Goal: Task Accomplishment & Management: Complete application form

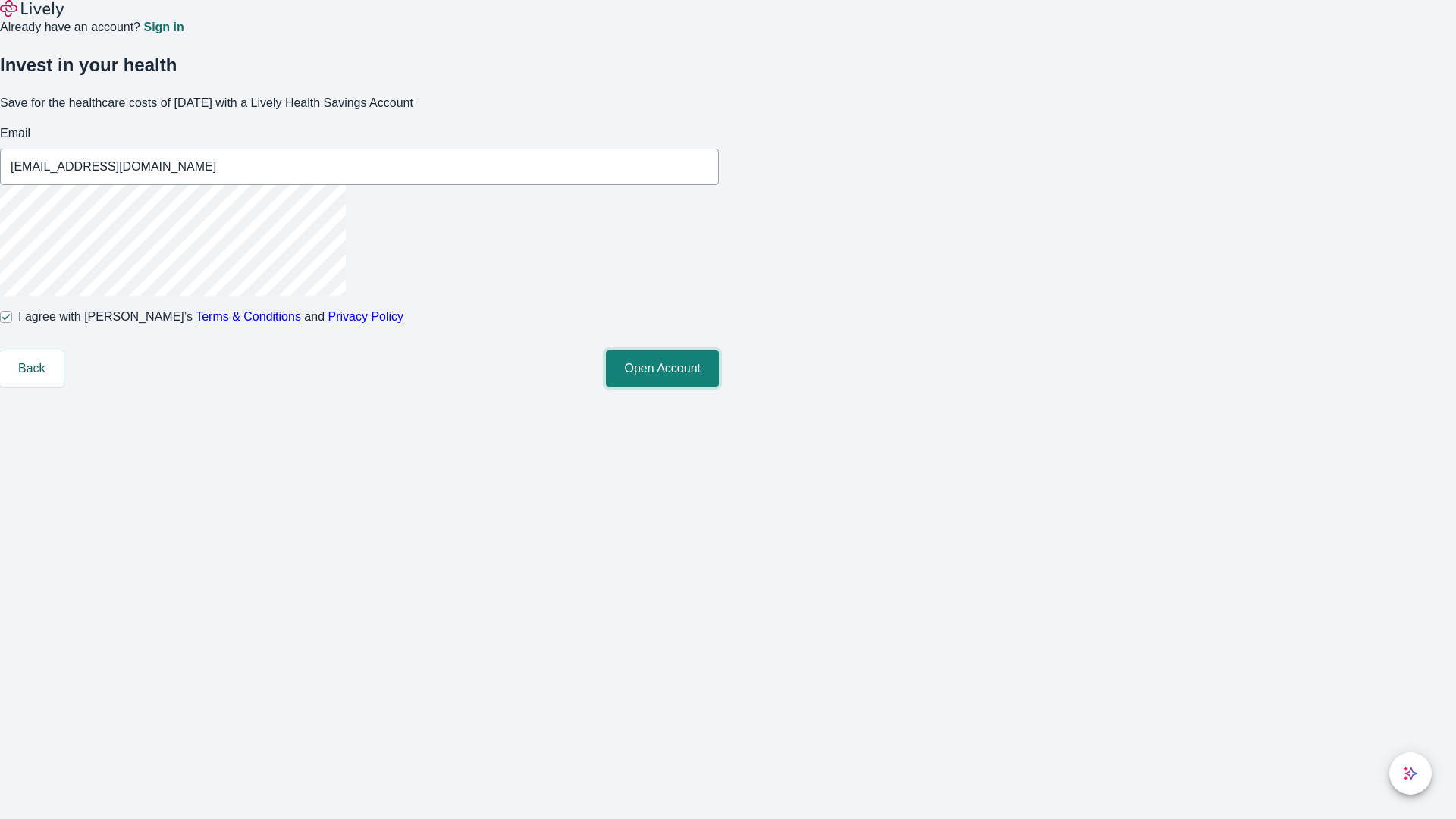
click at [719, 387] on button "Open Account" at bounding box center [662, 368] width 113 height 37
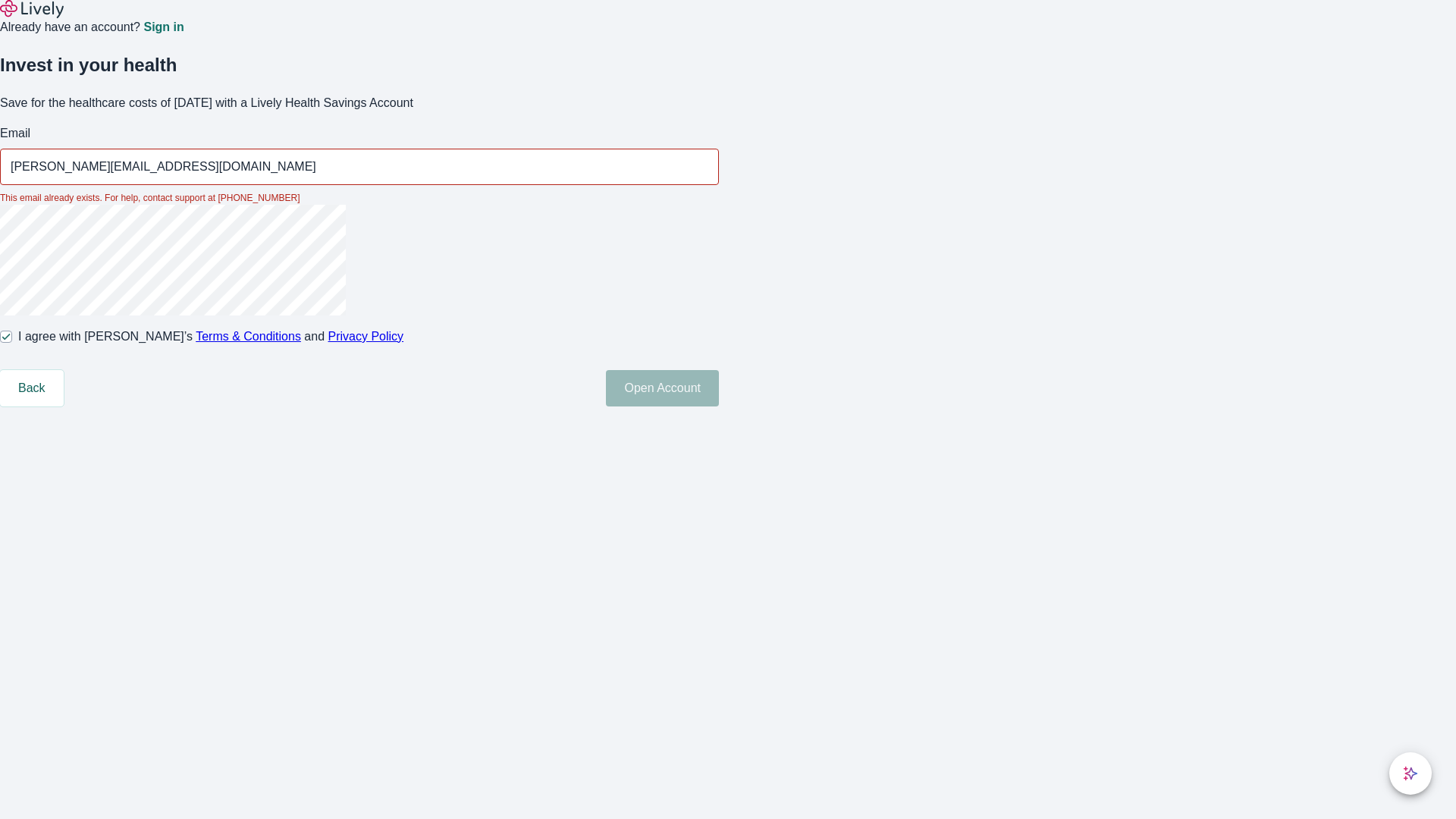
type input "[PERSON_NAME][EMAIL_ADDRESS][DOMAIN_NAME]"
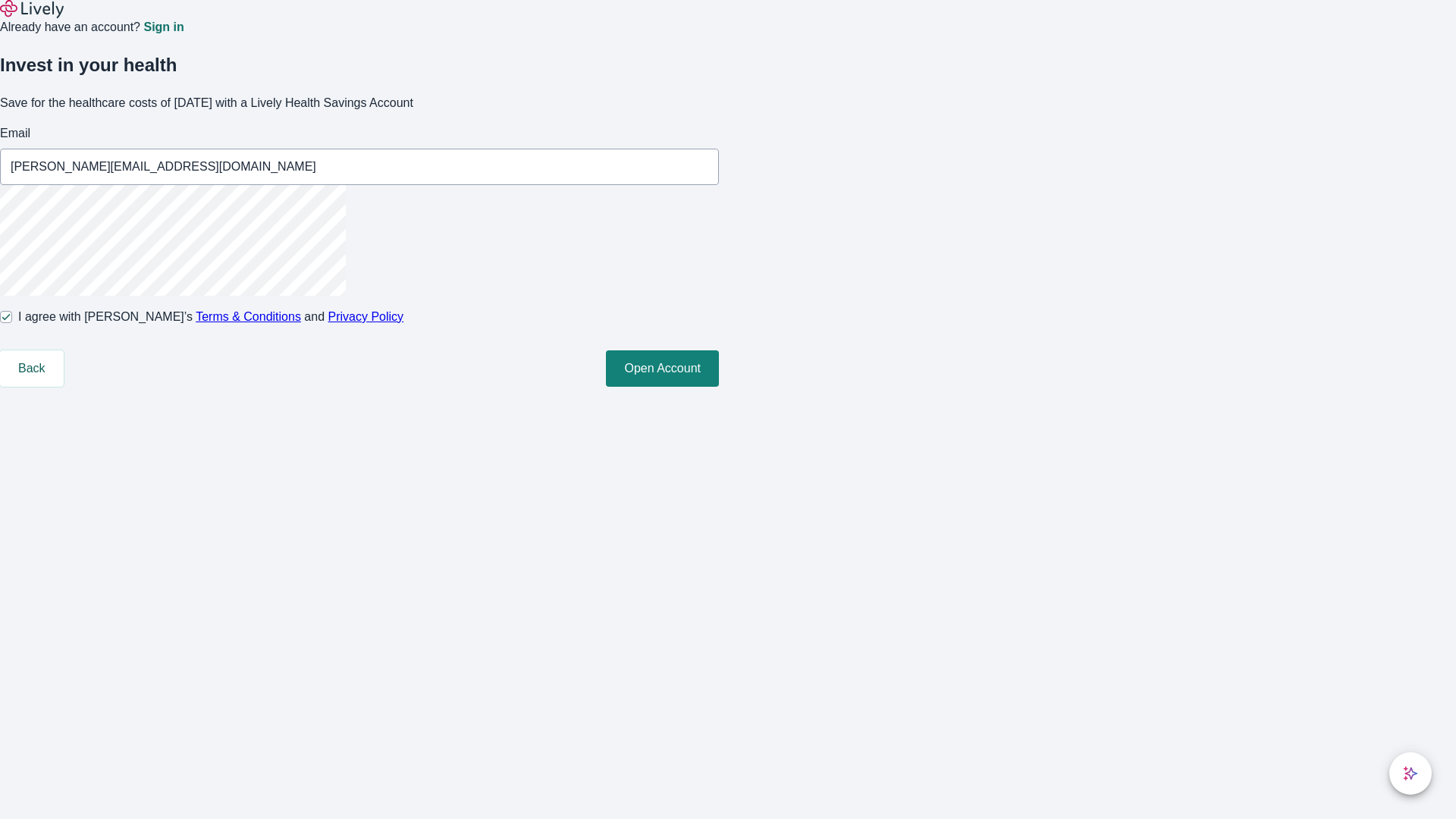
click at [12, 323] on input "I agree with Lively’s Terms & Conditions and Privacy Policy" at bounding box center [6, 317] width 12 height 12
checkbox input "false"
type input "[EMAIL_ADDRESS][DOMAIN_NAME]"
click at [12, 323] on input "I agree with Lively’s Terms & Conditions and Privacy Policy" at bounding box center [6, 317] width 12 height 12
checkbox input "true"
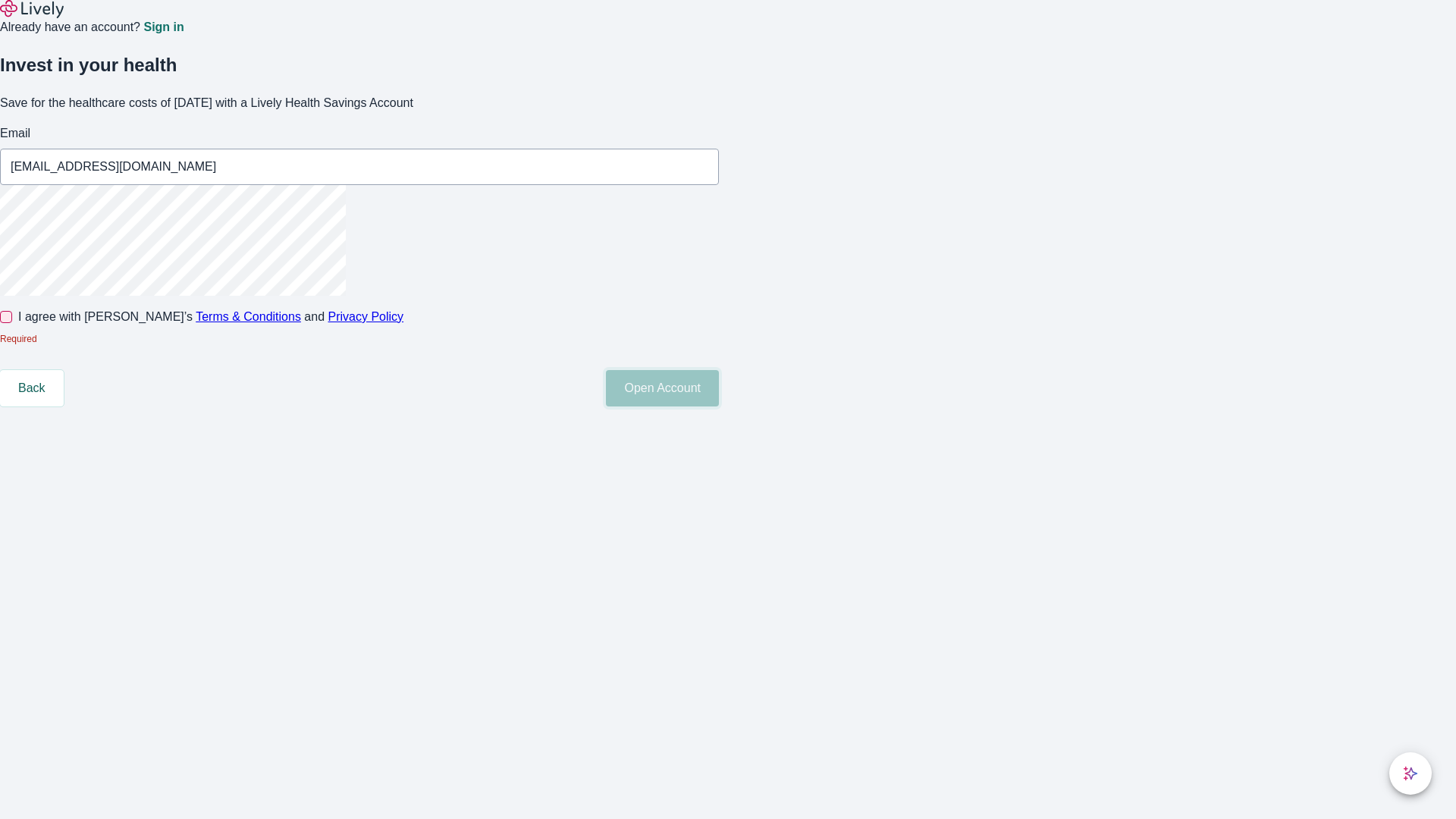
click at [719, 406] on button "Open Account" at bounding box center [662, 388] width 113 height 37
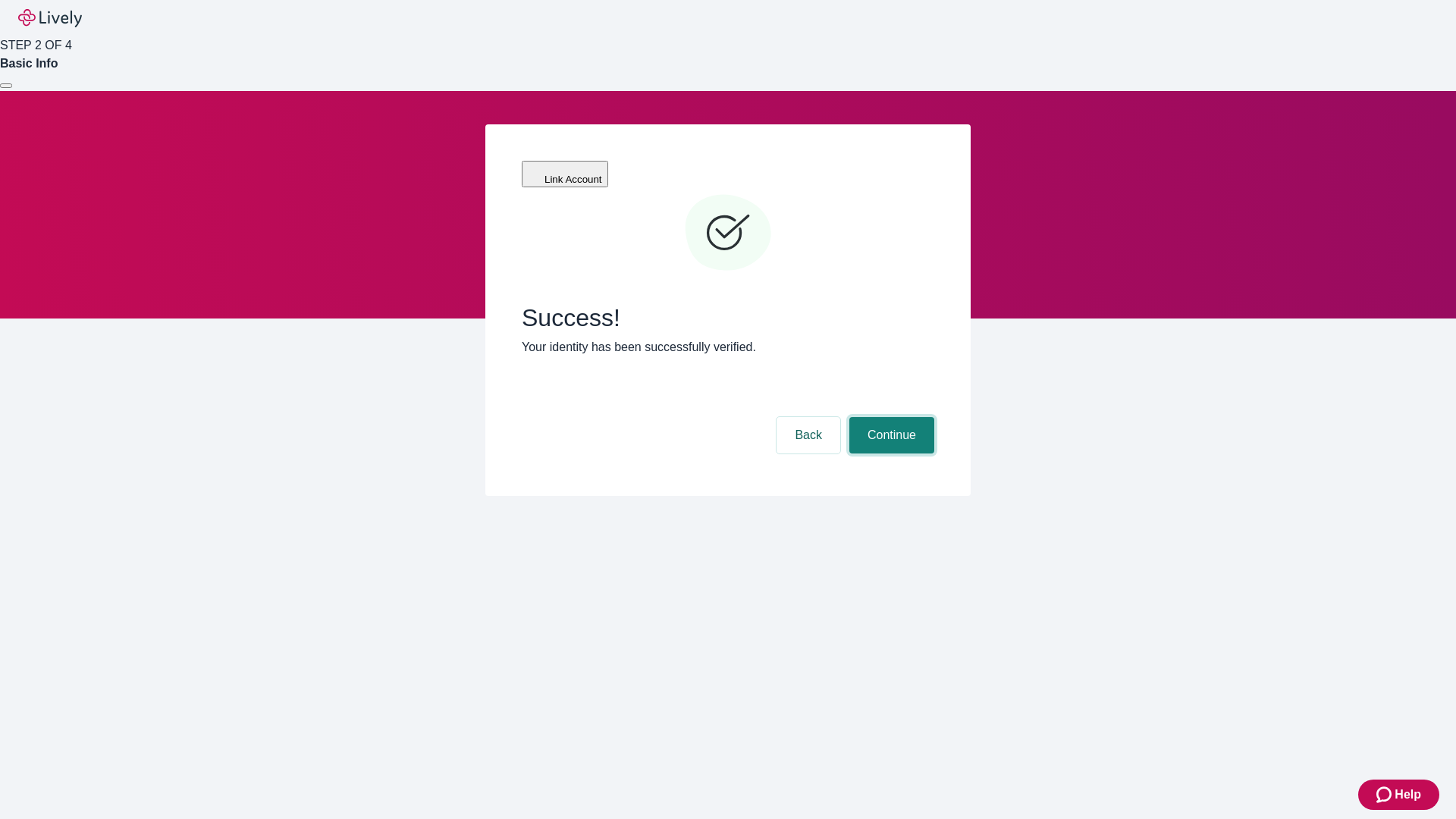
click at [890, 417] on button "Continue" at bounding box center [891, 435] width 85 height 37
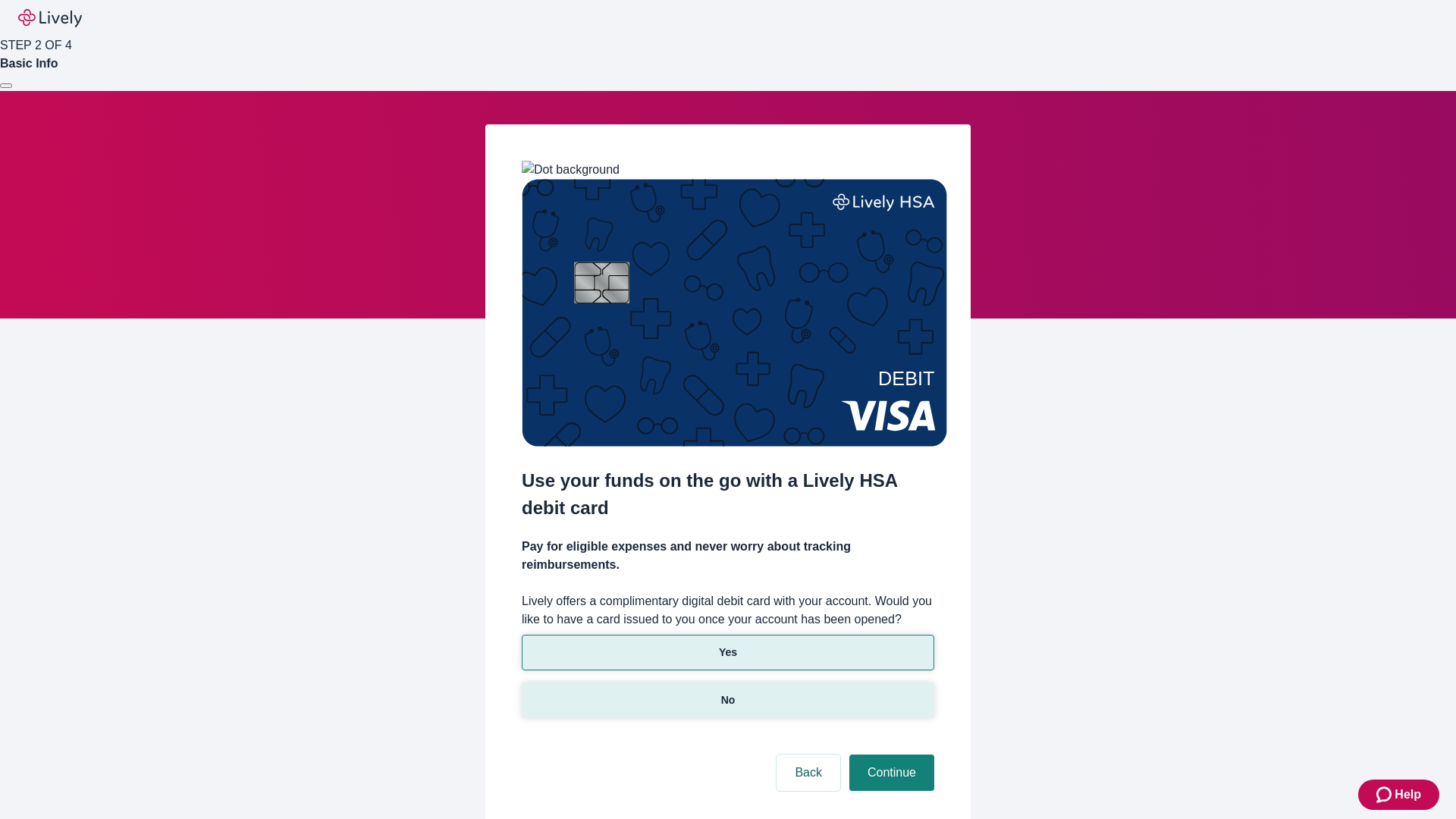
click at [727, 692] on p "No" at bounding box center [729, 700] width 15 height 16
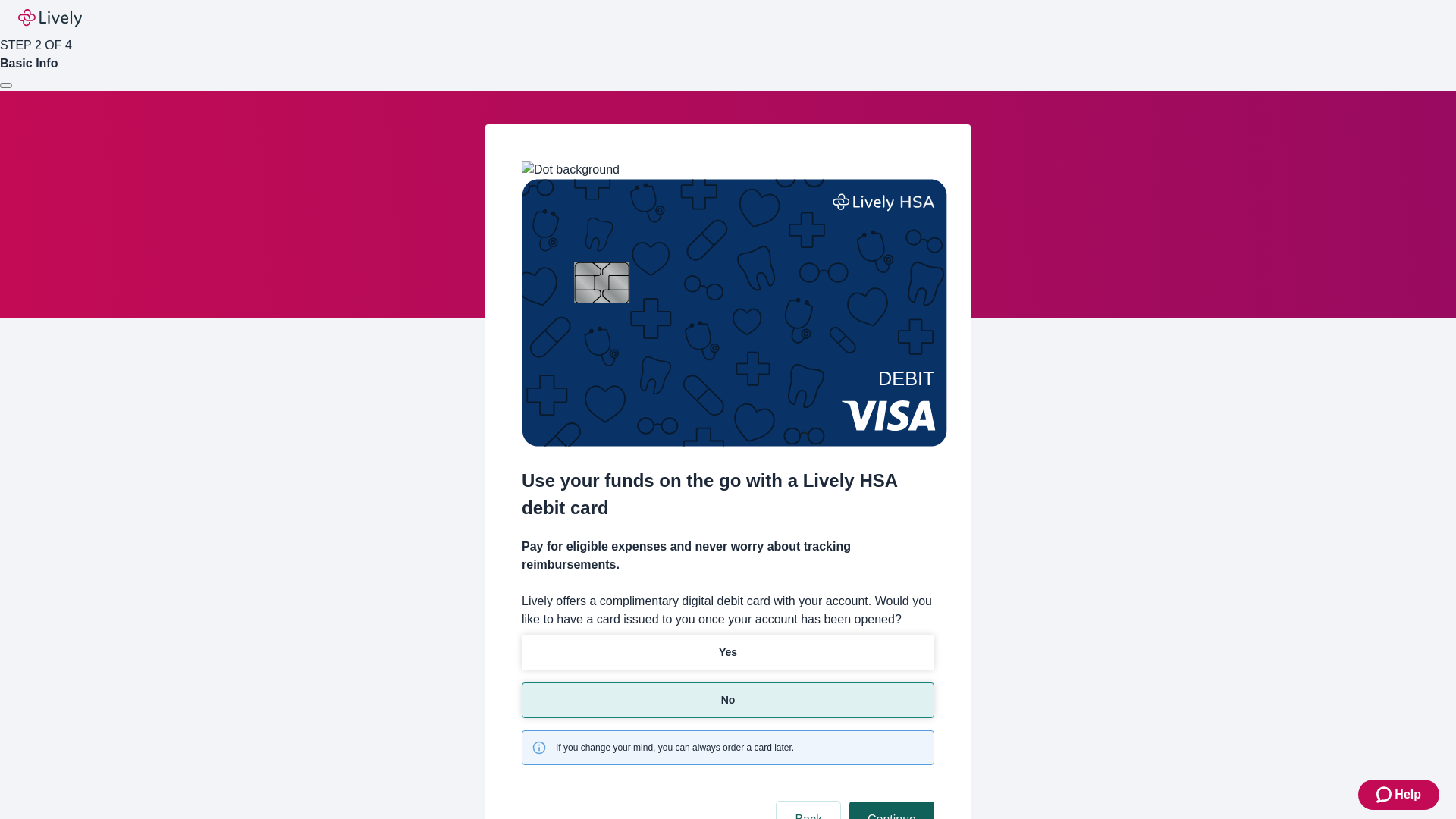
click at [890, 802] on button "Continue" at bounding box center [891, 820] width 85 height 37
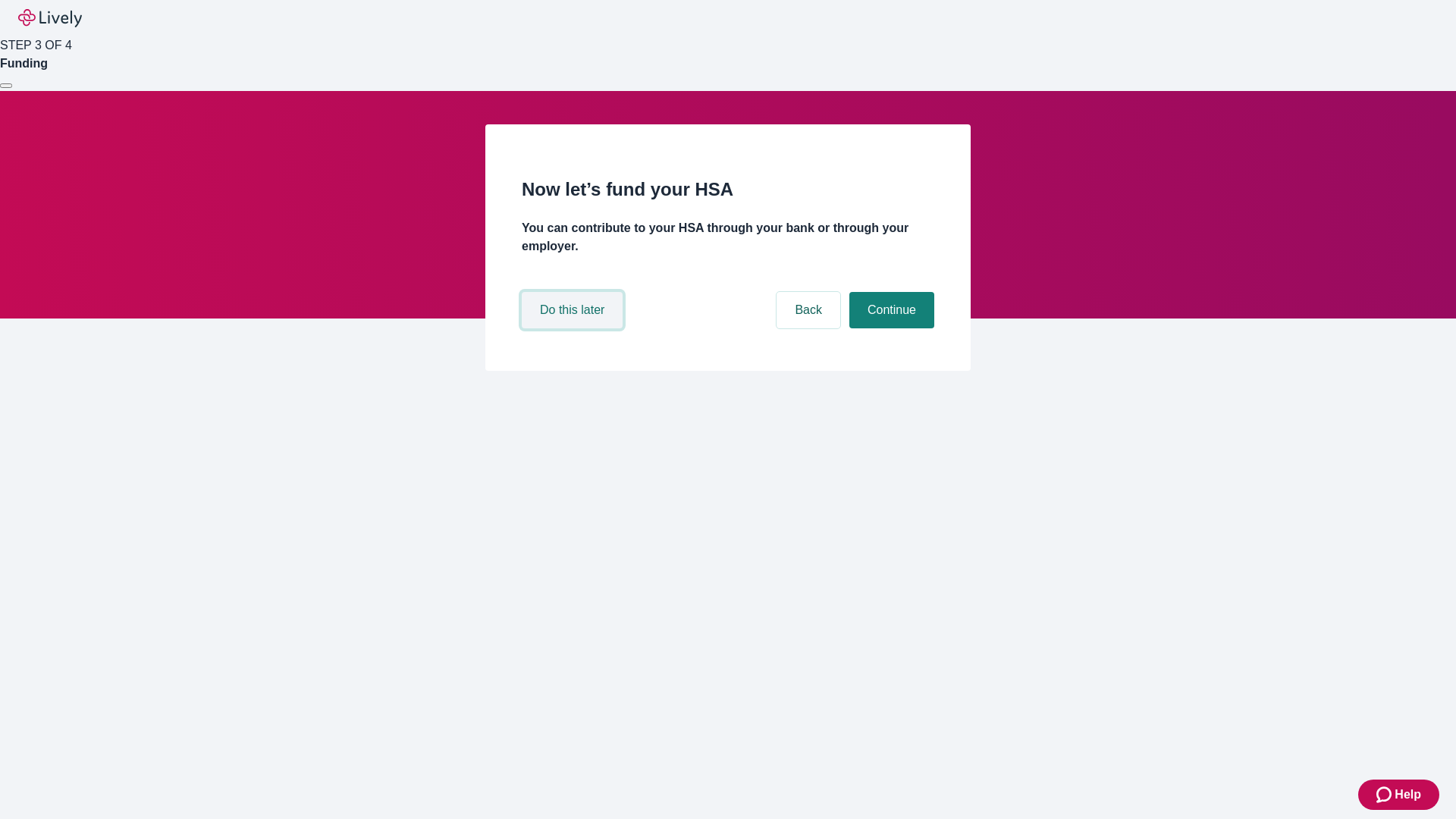
click at [574, 328] on button "Do this later" at bounding box center [572, 310] width 101 height 37
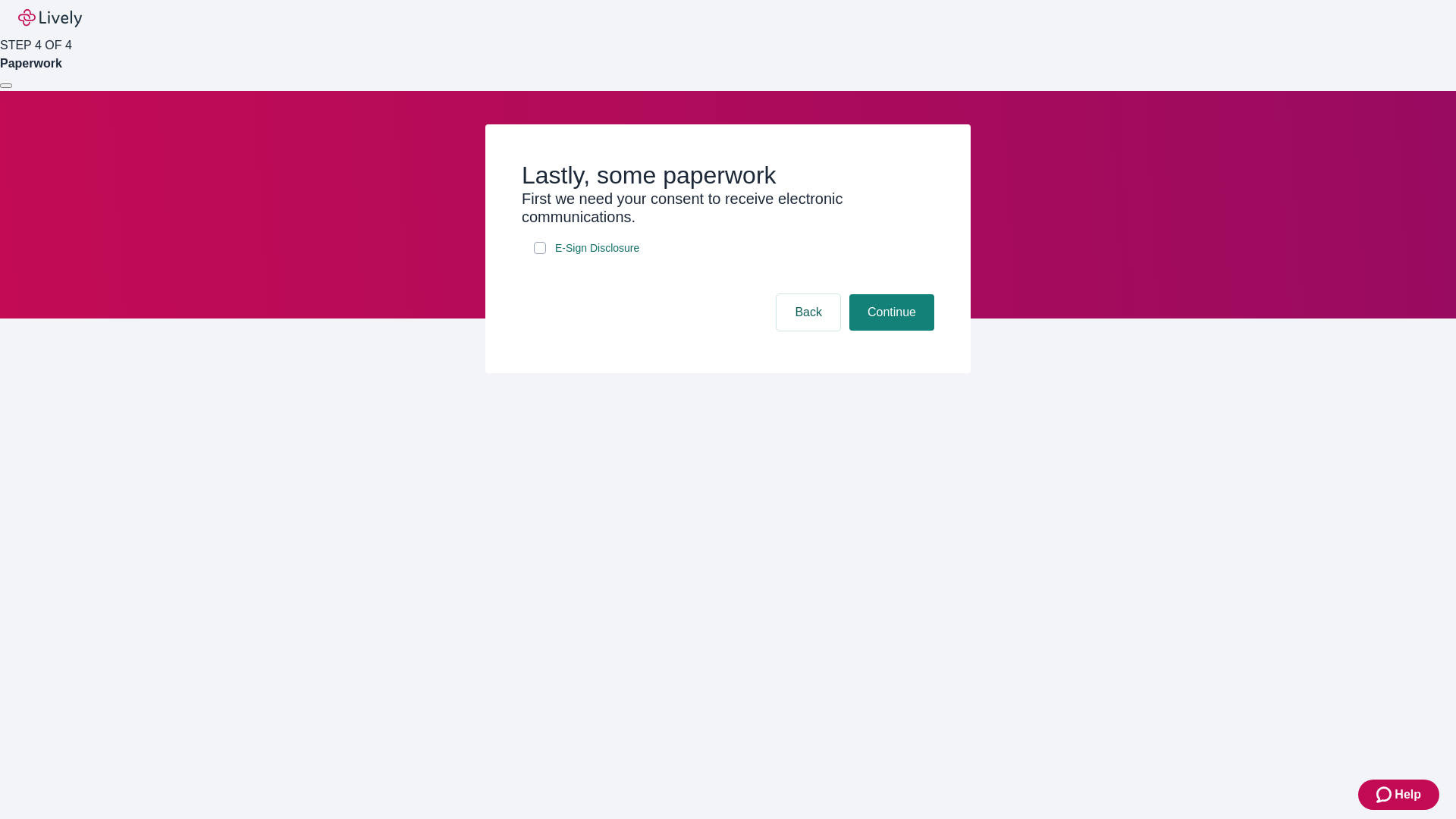
click at [540, 254] on input "E-Sign Disclosure" at bounding box center [540, 248] width 12 height 12
checkbox input "true"
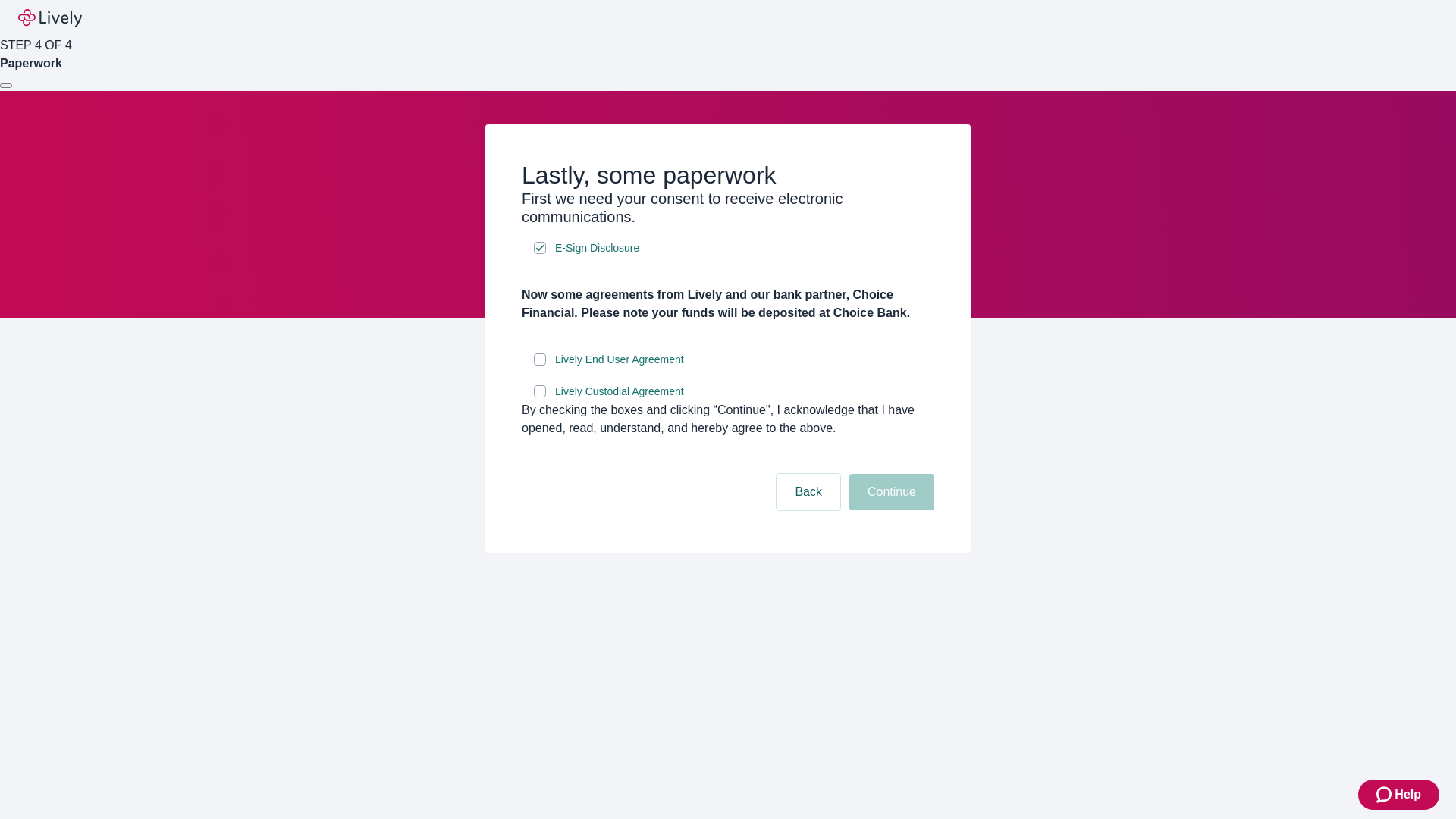
click at [540, 366] on input "Lively End User Agreement" at bounding box center [540, 359] width 12 height 12
checkbox input "true"
click at [540, 397] on input "Lively Custodial Agreement" at bounding box center [540, 391] width 12 height 12
checkbox input "true"
click at [890, 510] on button "Continue" at bounding box center [891, 492] width 85 height 37
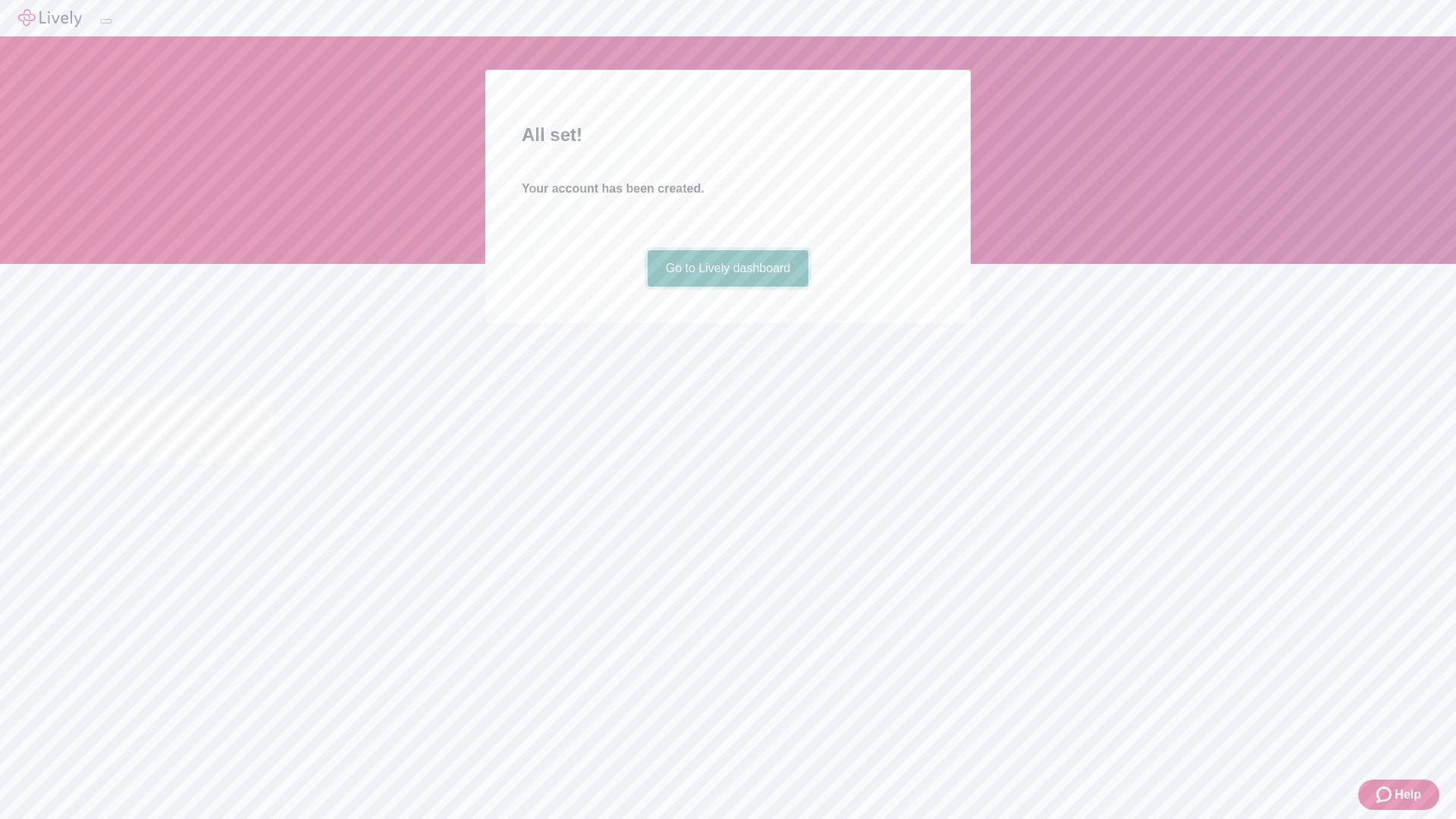
click at [727, 287] on link "Go to Lively dashboard" at bounding box center [728, 268] width 162 height 37
